Goal: Browse casually

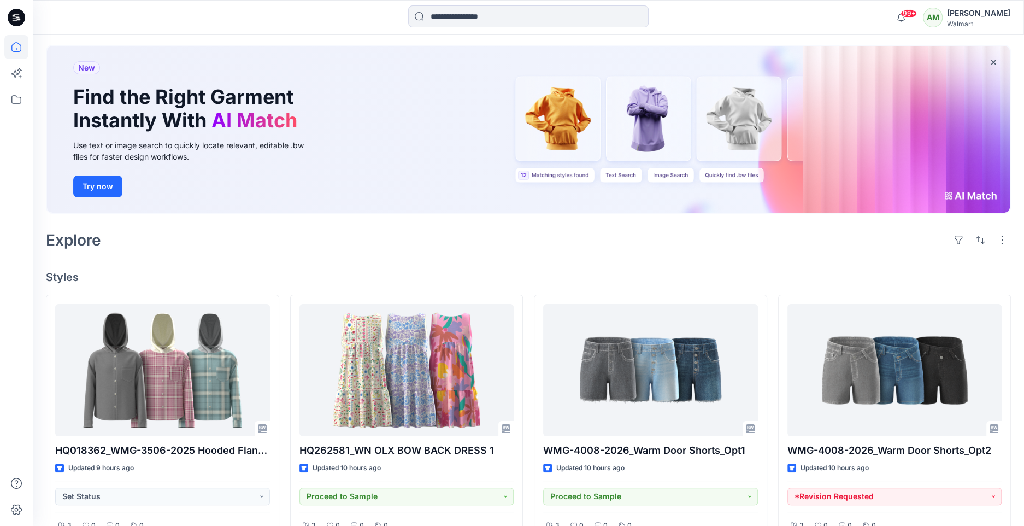
scroll to position [50, 0]
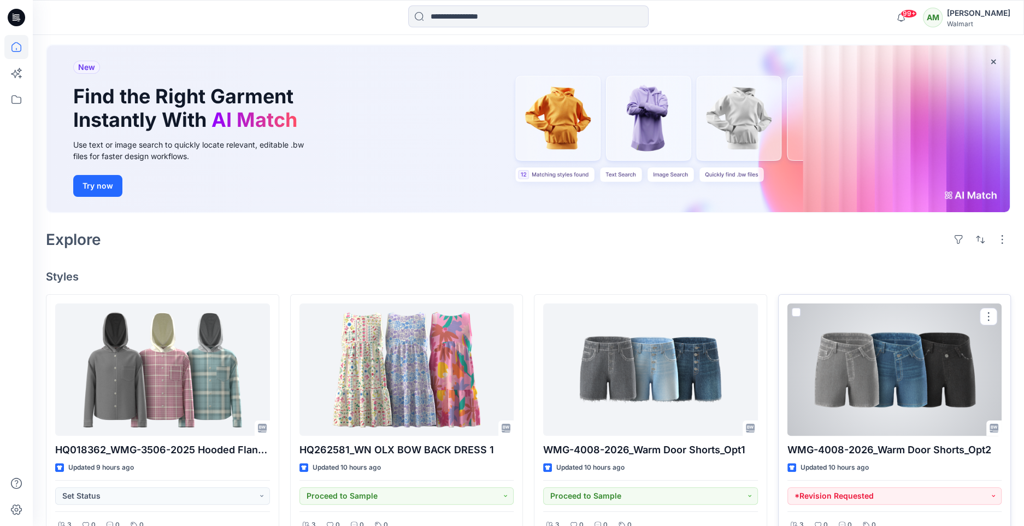
click at [854, 380] on div at bounding box center [895, 369] width 215 height 132
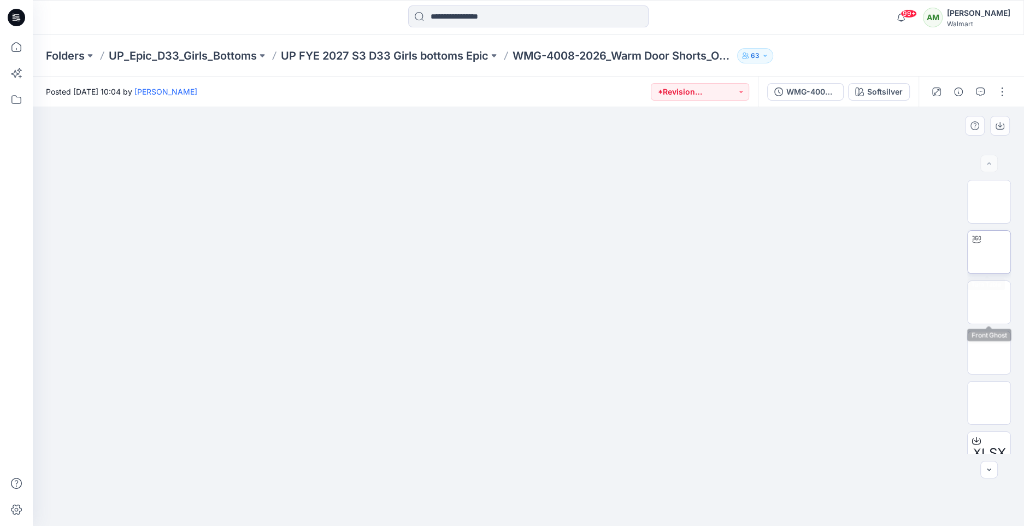
click at [989, 252] on img at bounding box center [989, 252] width 0 height 0
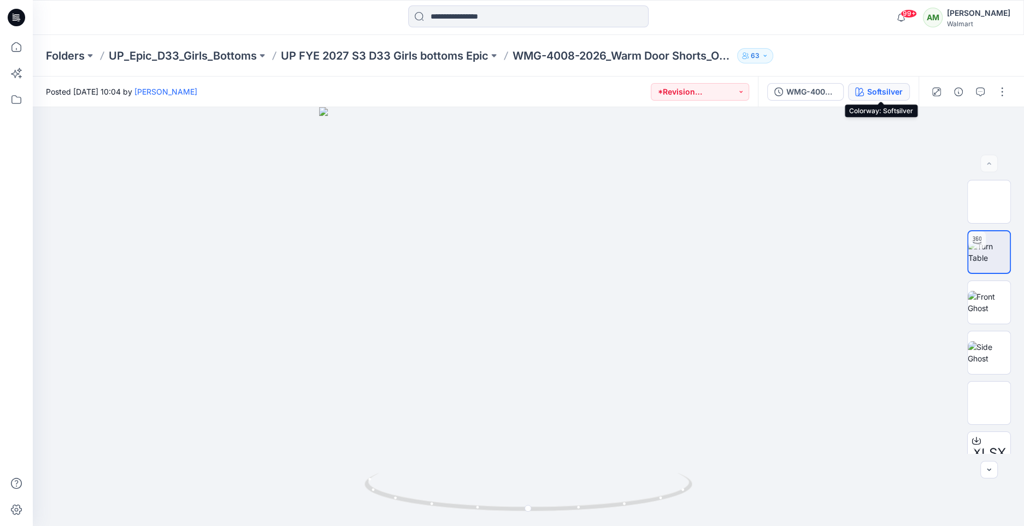
click at [886, 93] on div "Softsilver" at bounding box center [886, 92] width 36 height 12
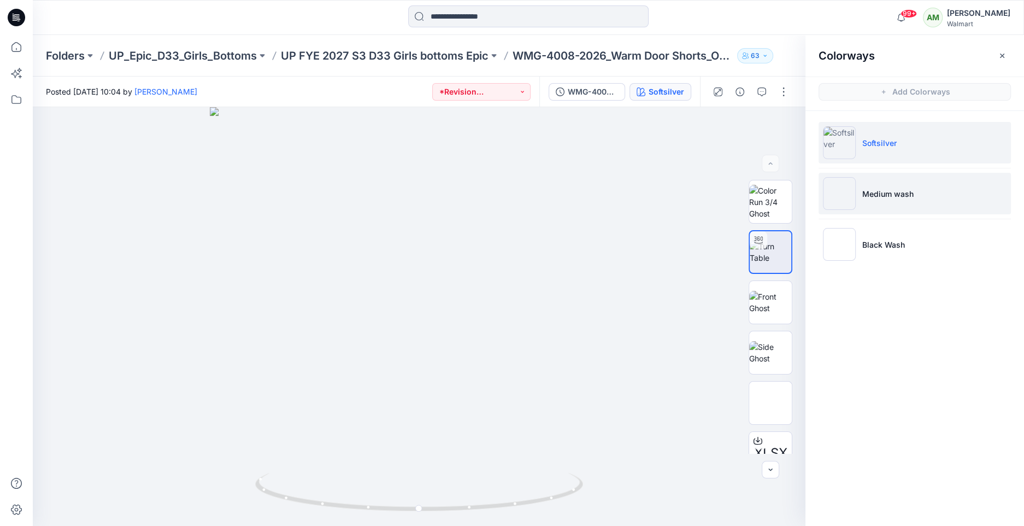
click at [873, 183] on li "Medium wash" at bounding box center [915, 194] width 192 height 42
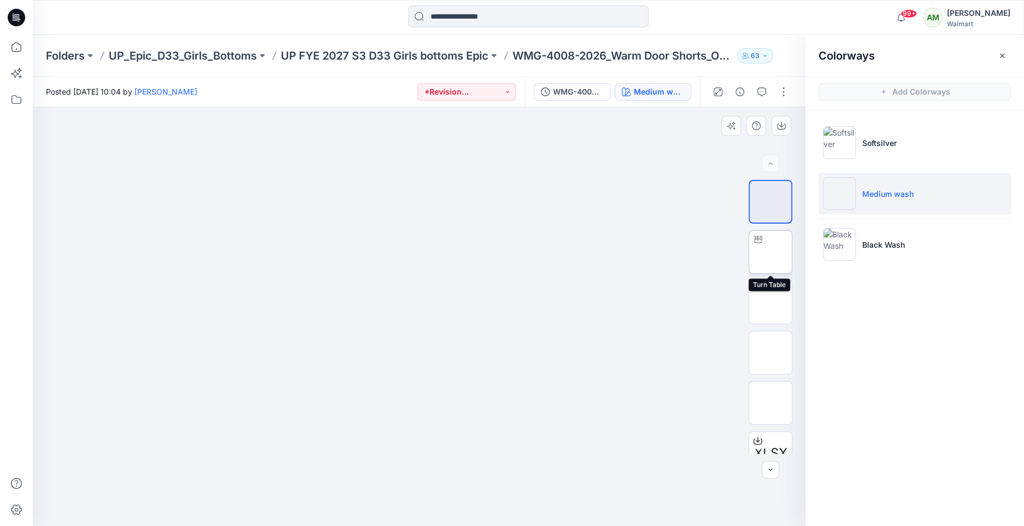
click at [771, 252] on img at bounding box center [771, 252] width 0 height 0
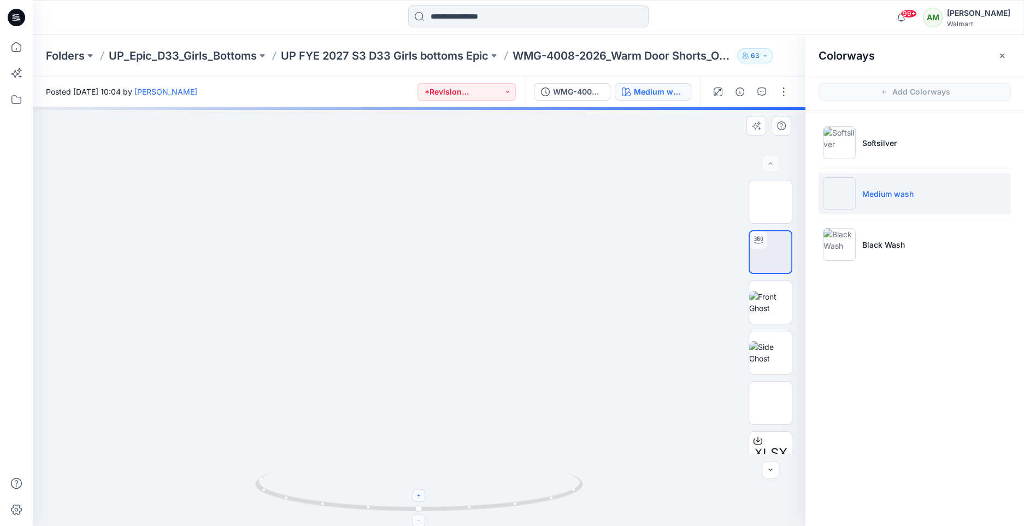
click at [420, 495] on icon at bounding box center [420, 496] width 7 height 7
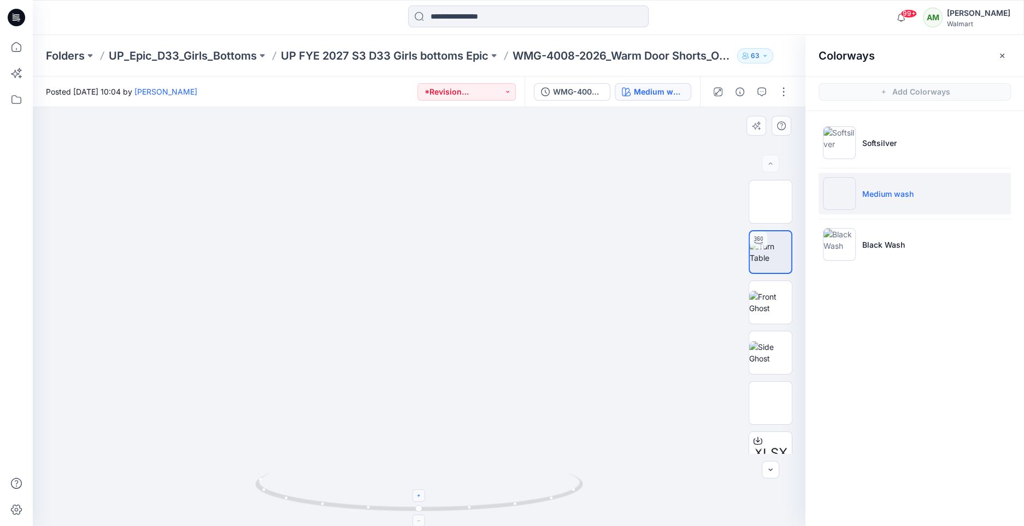
click at [420, 495] on icon at bounding box center [420, 496] width 7 height 7
drag, startPoint x: 471, startPoint y: 451, endPoint x: 453, endPoint y: 400, distance: 53.8
click at [453, 400] on img at bounding box center [402, 142] width 1014 height 767
click at [419, 517] on div at bounding box center [419, 520] width 13 height 13
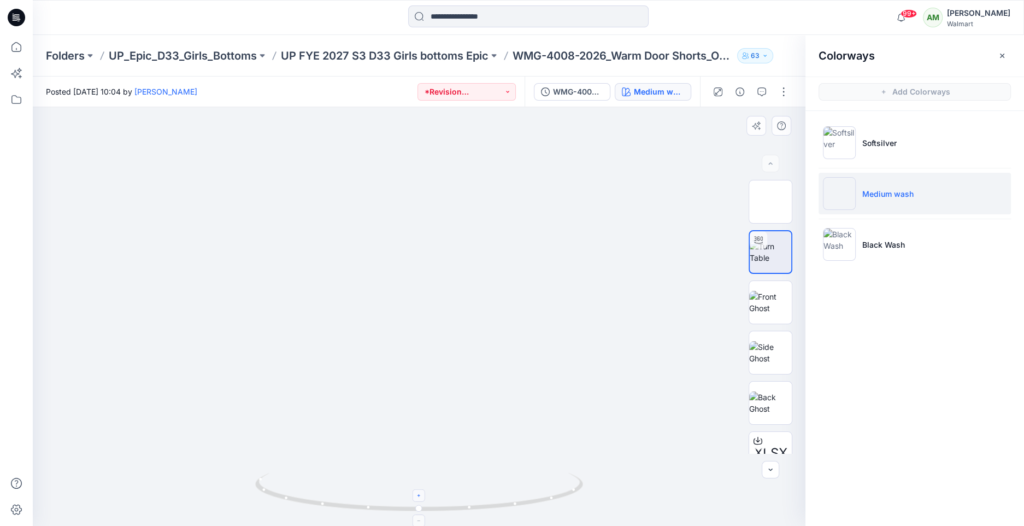
click at [419, 517] on div at bounding box center [419, 520] width 13 height 13
drag, startPoint x: 508, startPoint y: 415, endPoint x: 514, endPoint y: 342, distance: 74.1
click at [514, 342] on img at bounding box center [419, 261] width 530 height 530
